Goal: Find specific page/section

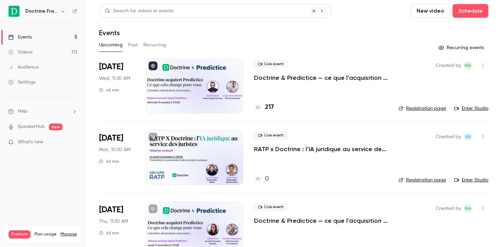
click at [437, 110] on link "Registration page" at bounding box center [421, 108] width 47 height 7
click at [269, 107] on h4 "219" at bounding box center [269, 107] width 9 height 9
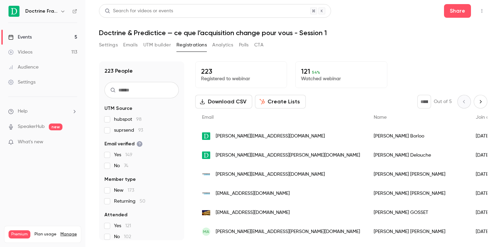
scroll to position [25, 0]
